Goal: Task Accomplishment & Management: Use online tool/utility

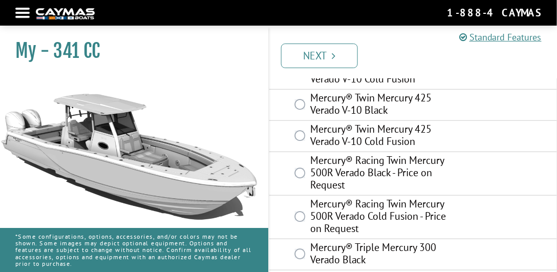
scroll to position [146, 0]
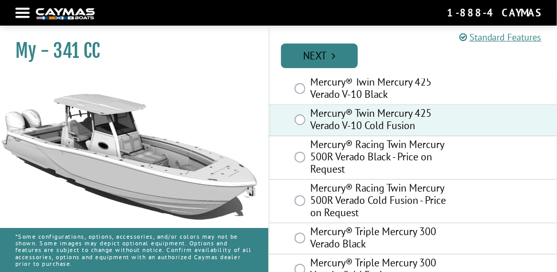
click at [317, 61] on link "Next" at bounding box center [319, 56] width 77 height 25
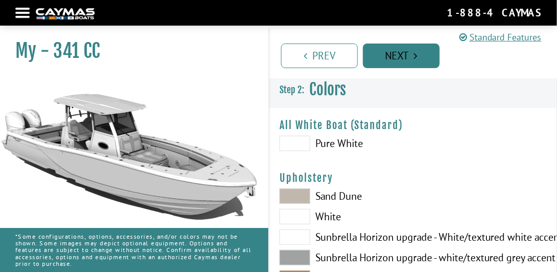
scroll to position [0, 0]
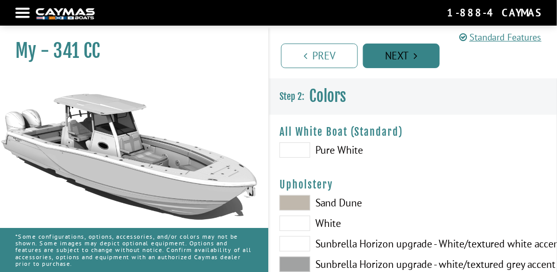
click at [388, 55] on link "Next" at bounding box center [401, 56] width 77 height 25
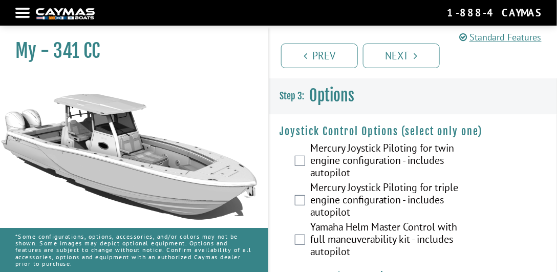
click at [28, 12] on div at bounding box center [22, 13] width 14 height 2
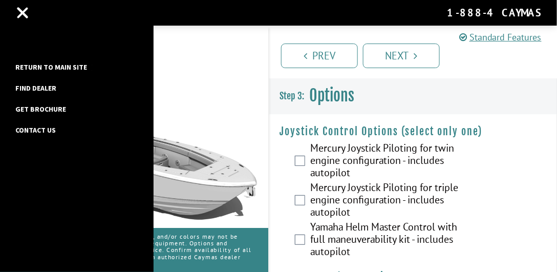
click at [47, 70] on link "Return to main site" at bounding box center [51, 66] width 82 height 13
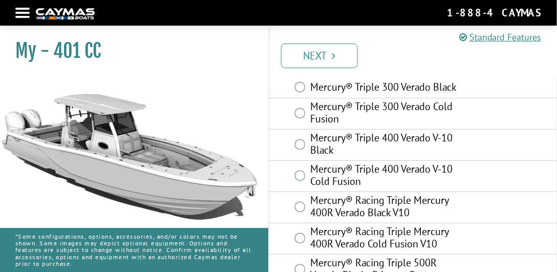
scroll to position [58, 0]
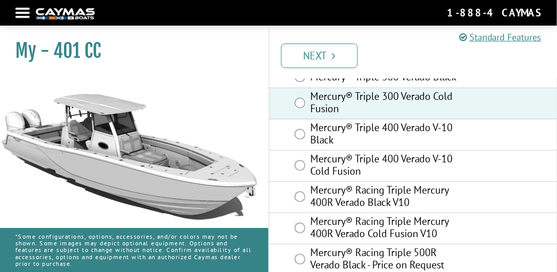
click at [310, 71] on div "Prev Next" at bounding box center [412, 51] width 289 height 54
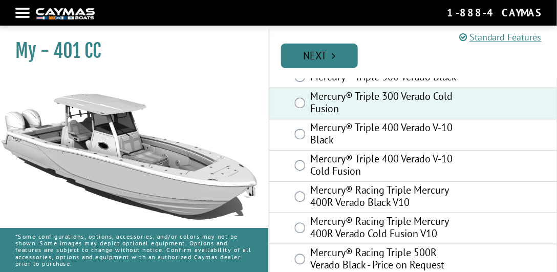
click at [309, 60] on link "Next" at bounding box center [319, 56] width 77 height 25
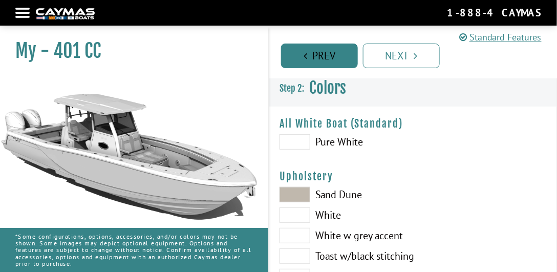
scroll to position [0, 0]
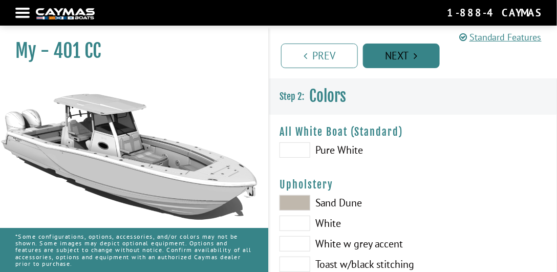
click at [384, 58] on link "Next" at bounding box center [401, 56] width 77 height 25
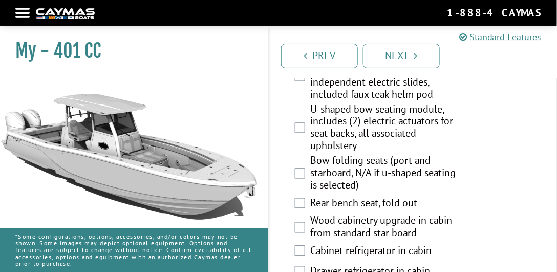
scroll to position [1288, 0]
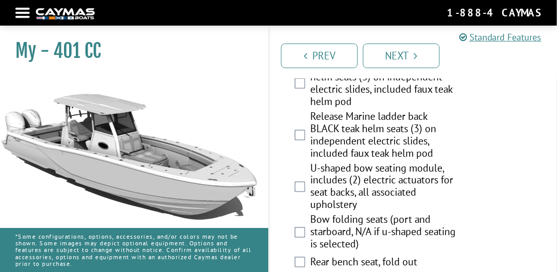
click at [20, 13] on div at bounding box center [22, 13] width 14 height 2
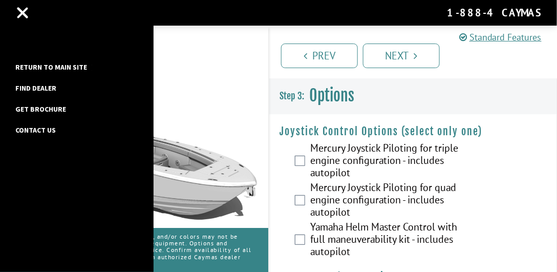
click at [60, 64] on link "Return to main site" at bounding box center [51, 66] width 82 height 13
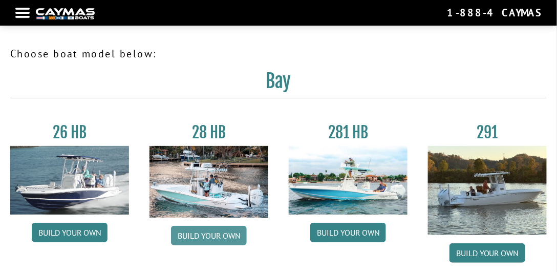
click at [209, 235] on link "Build your own" at bounding box center [209, 235] width 76 height 19
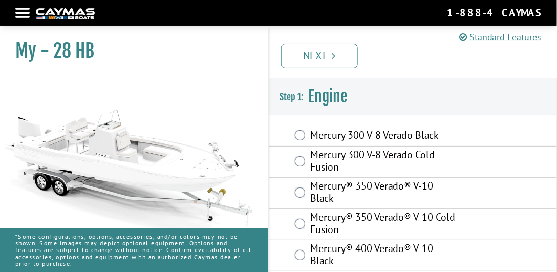
scroll to position [88, 0]
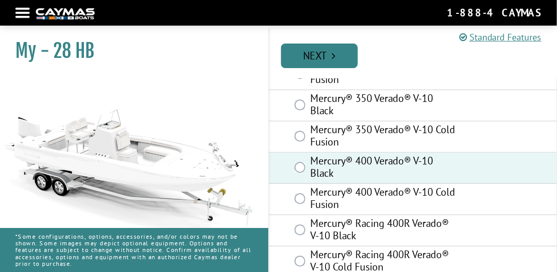
click at [302, 58] on link "Next" at bounding box center [319, 56] width 77 height 25
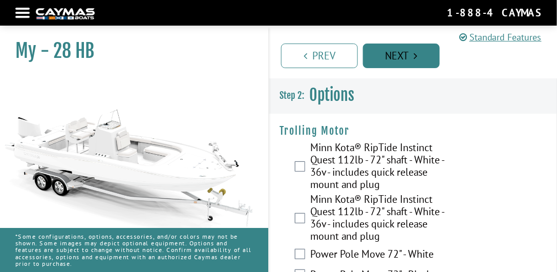
scroll to position [0, 0]
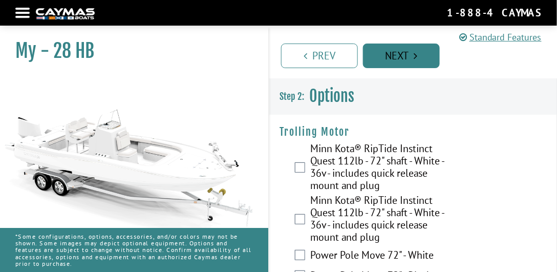
click at [404, 51] on link "Next" at bounding box center [401, 56] width 77 height 25
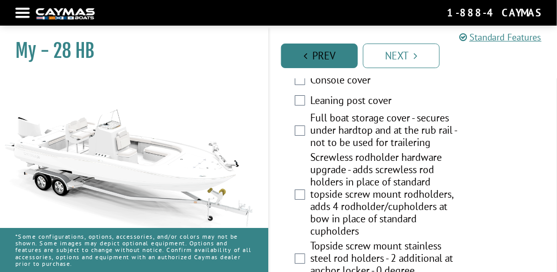
click at [338, 50] on link "Prev" at bounding box center [319, 56] width 77 height 25
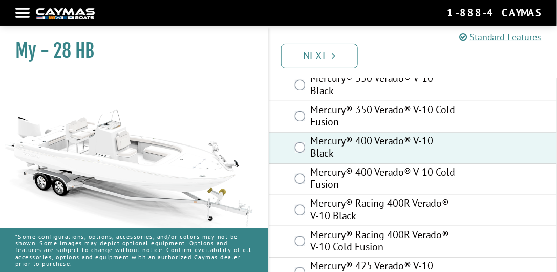
scroll to position [117, 0]
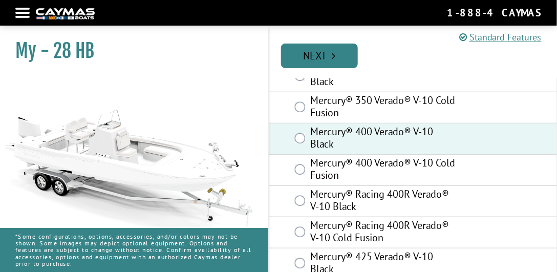
click at [338, 55] on link "Next" at bounding box center [319, 56] width 77 height 25
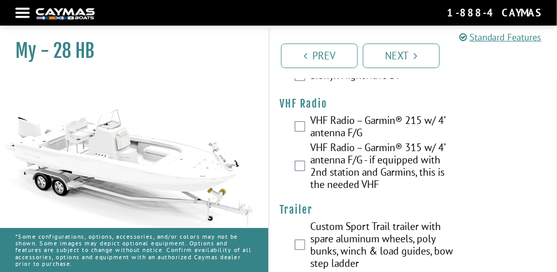
scroll to position [3985, 0]
